Goal: Check status: Check status

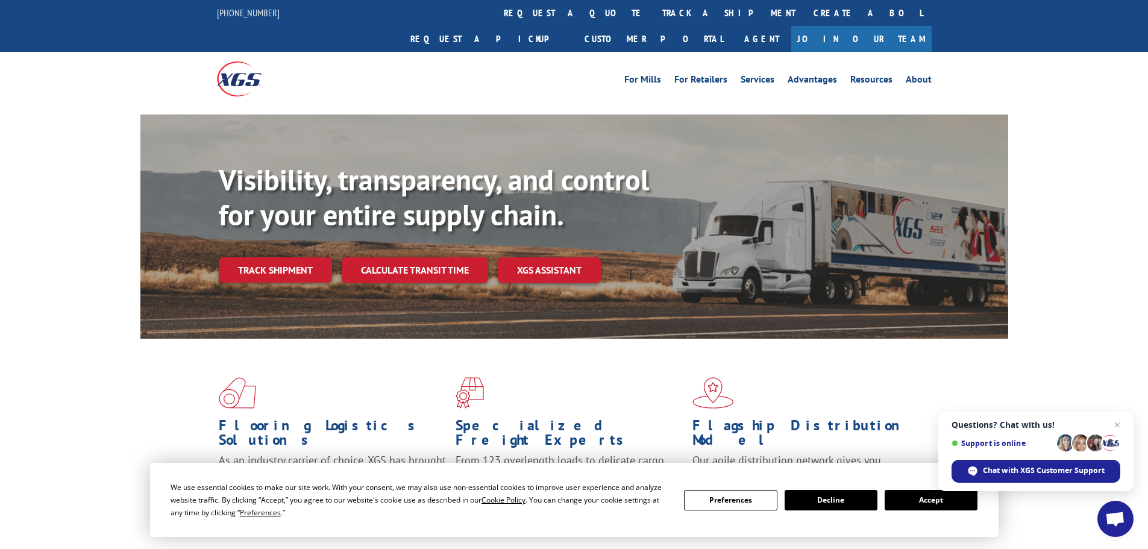
click at [922, 507] on button "Accept" at bounding box center [931, 500] width 93 height 20
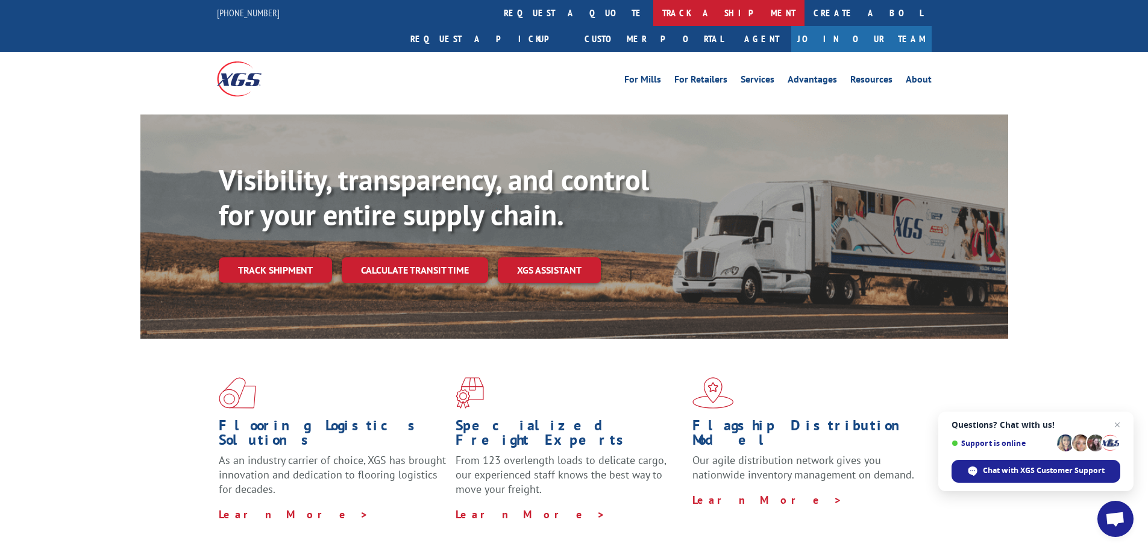
click at [653, 16] on link "track a shipment" at bounding box center [728, 13] width 151 height 26
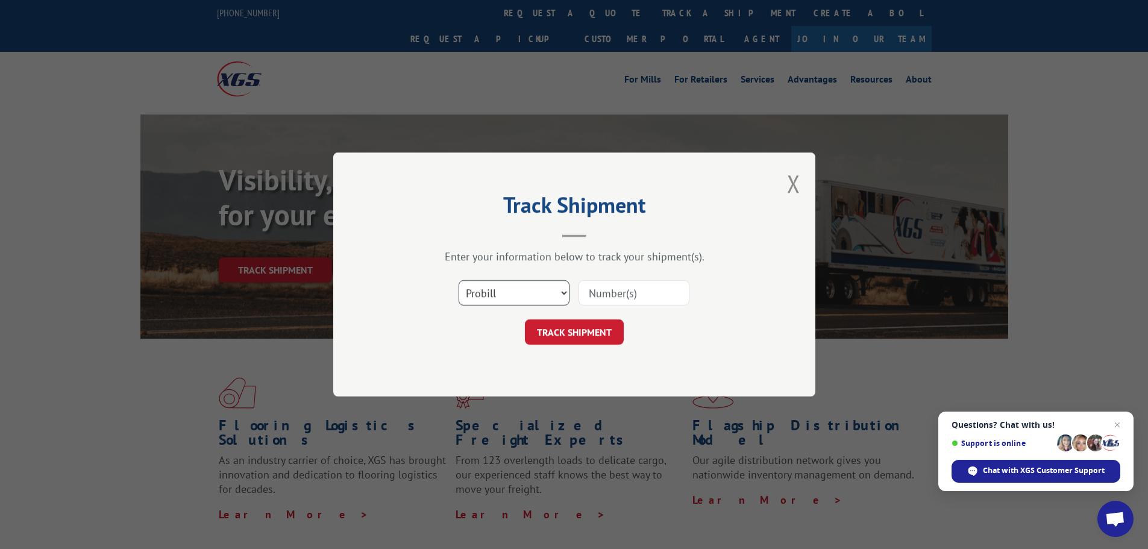
click at [494, 305] on select "Select category... Probill BOL PO" at bounding box center [514, 292] width 111 height 25
select select "bol"
click at [459, 280] on select "Select category... Probill BOL PO" at bounding box center [514, 292] width 111 height 25
click at [630, 297] on input at bounding box center [634, 292] width 111 height 25
paste input "6019030"
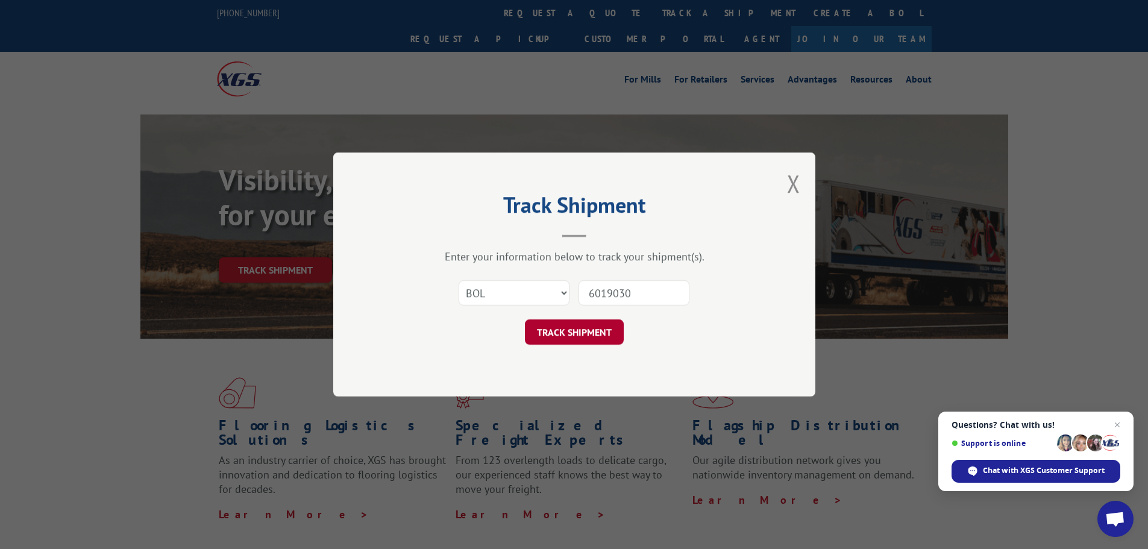
type input "6019030"
click at [539, 333] on button "TRACK SHIPMENT" at bounding box center [574, 331] width 99 height 25
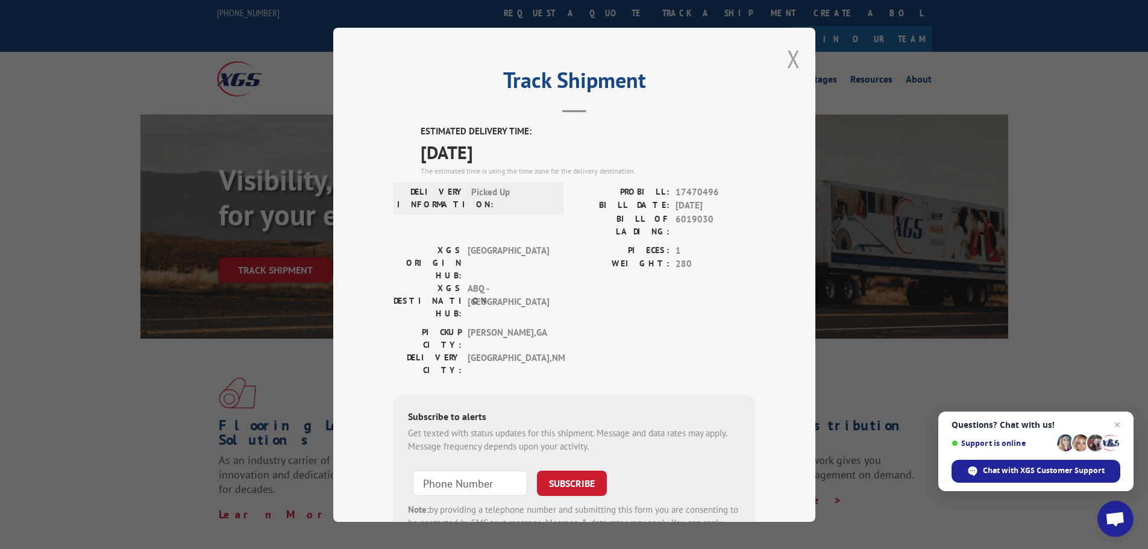
click at [790, 55] on button "Close modal" at bounding box center [793, 59] width 13 height 32
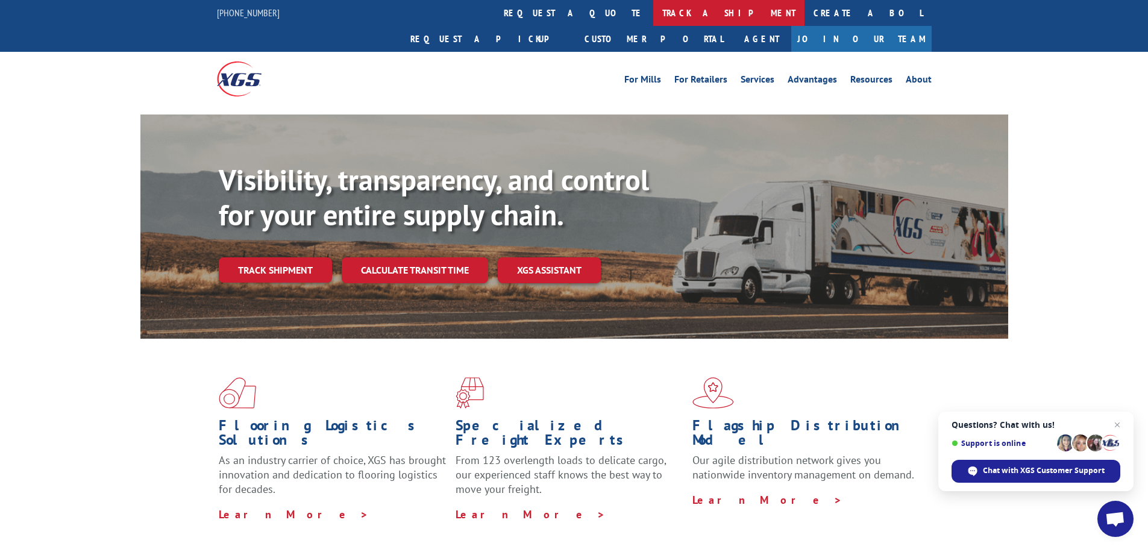
click at [653, 10] on link "track a shipment" at bounding box center [728, 13] width 151 height 26
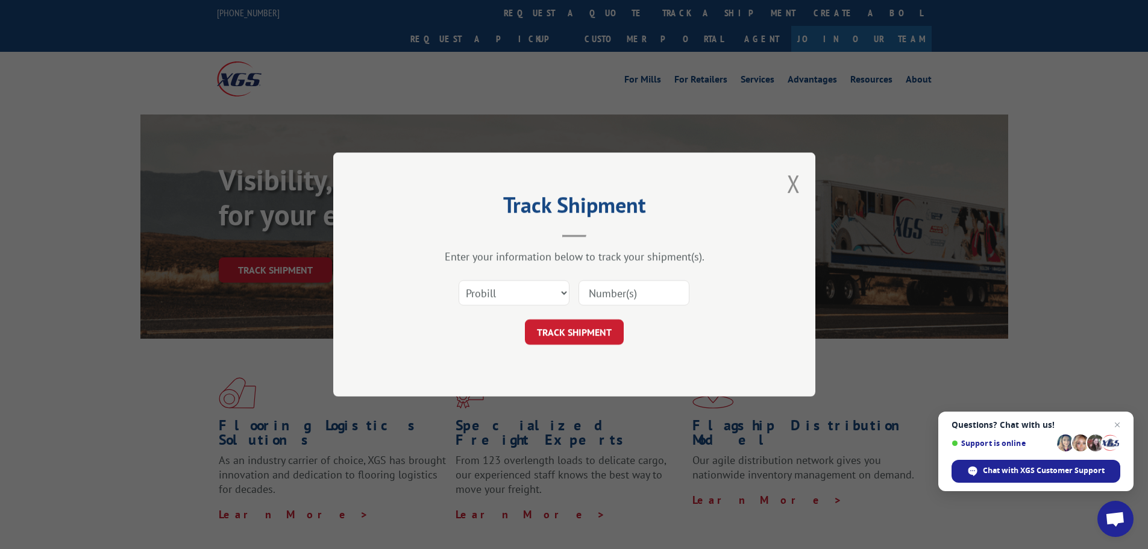
click at [506, 278] on div "Select category... Probill BOL PO" at bounding box center [575, 293] width 362 height 40
click at [506, 284] on select "Select category... Probill BOL PO" at bounding box center [514, 292] width 111 height 25
select select "bol"
click at [459, 280] on select "Select category... Probill BOL PO" at bounding box center [514, 292] width 111 height 25
click at [614, 296] on input at bounding box center [634, 292] width 111 height 25
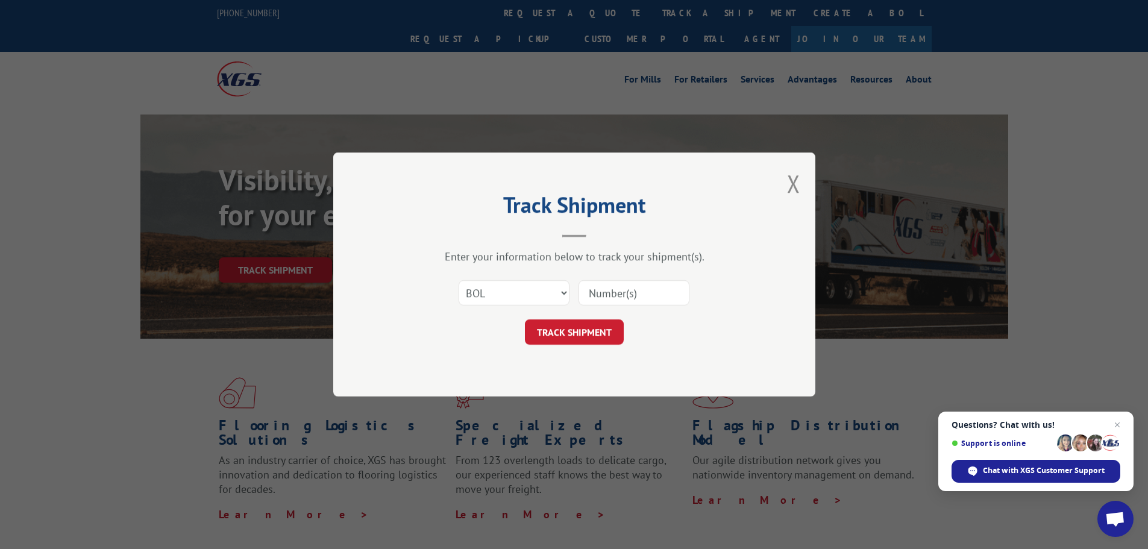
paste input "6024794"
type input "6024794"
click at [586, 325] on button "TRACK SHIPMENT" at bounding box center [574, 331] width 99 height 25
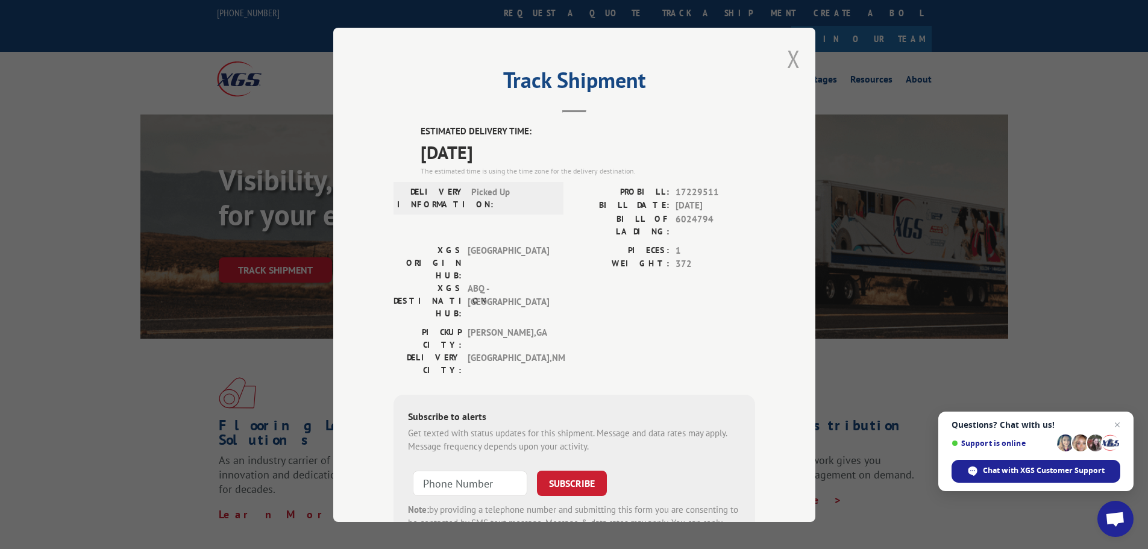
click at [794, 56] on button "Close modal" at bounding box center [793, 59] width 13 height 32
